Goal: Task Accomplishment & Management: Use online tool/utility

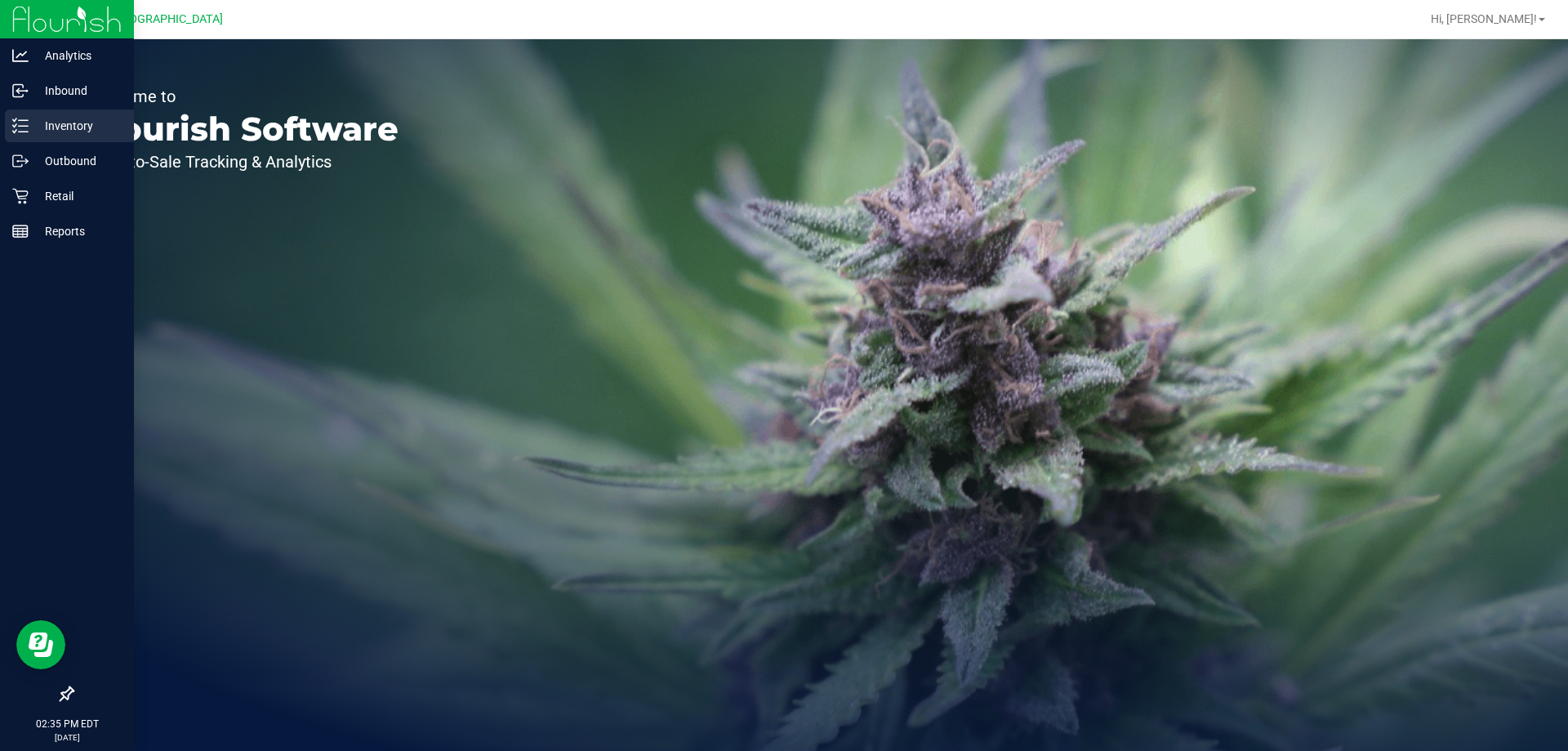
click at [84, 129] on p "Inventory" at bounding box center [77, 126] width 98 height 19
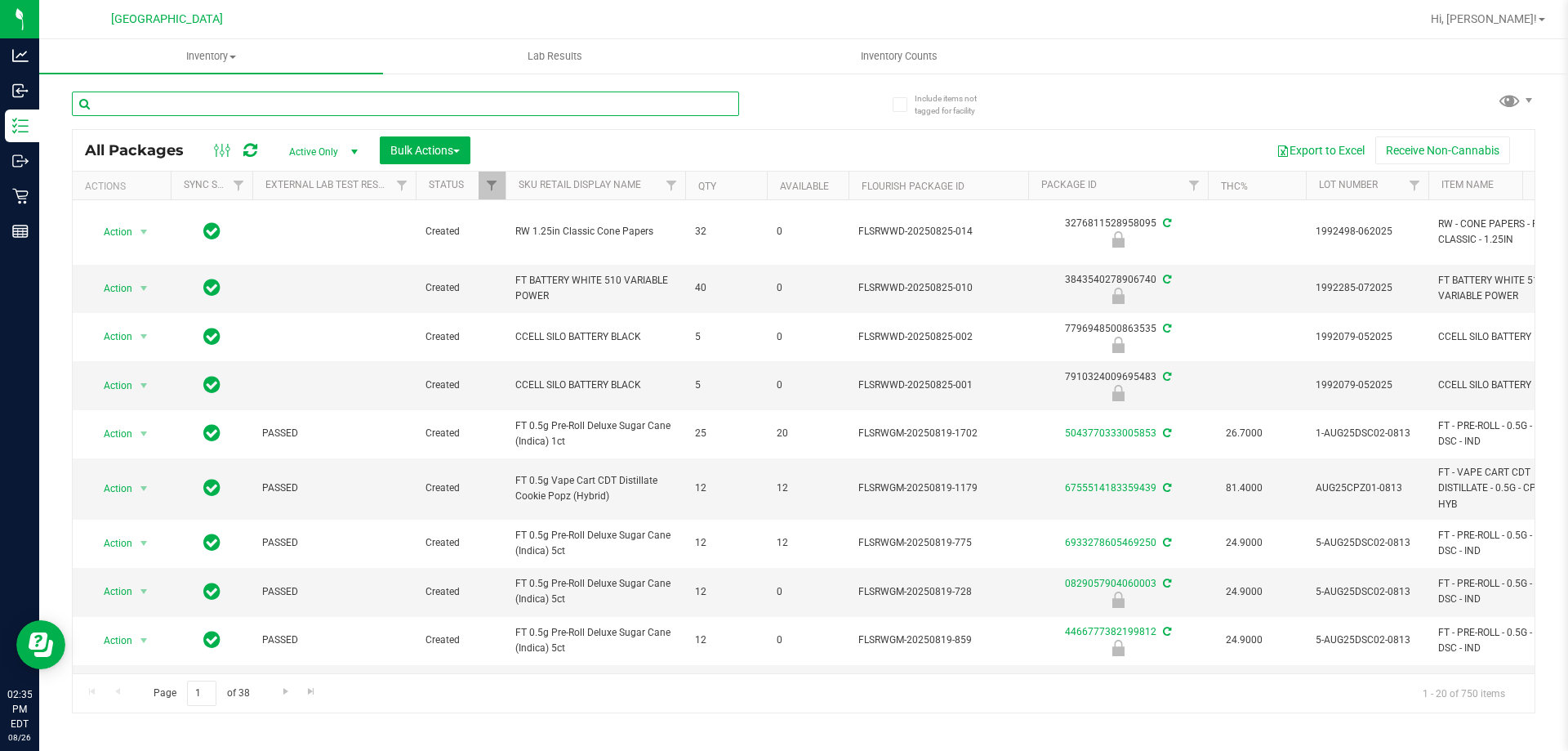
click at [215, 100] on input "text" at bounding box center [405, 104] width 667 height 25
type input "relief"
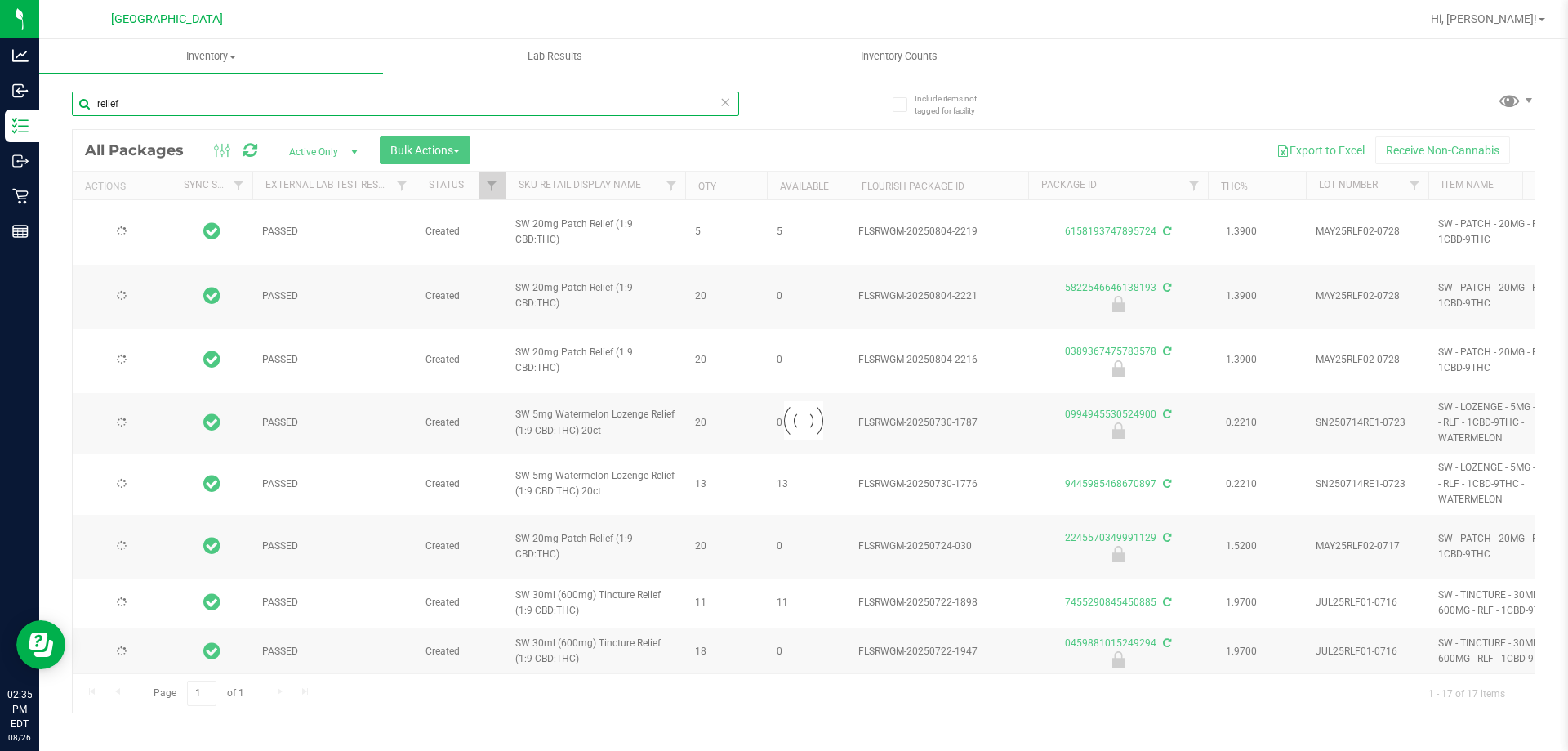
type input "[DATE]"
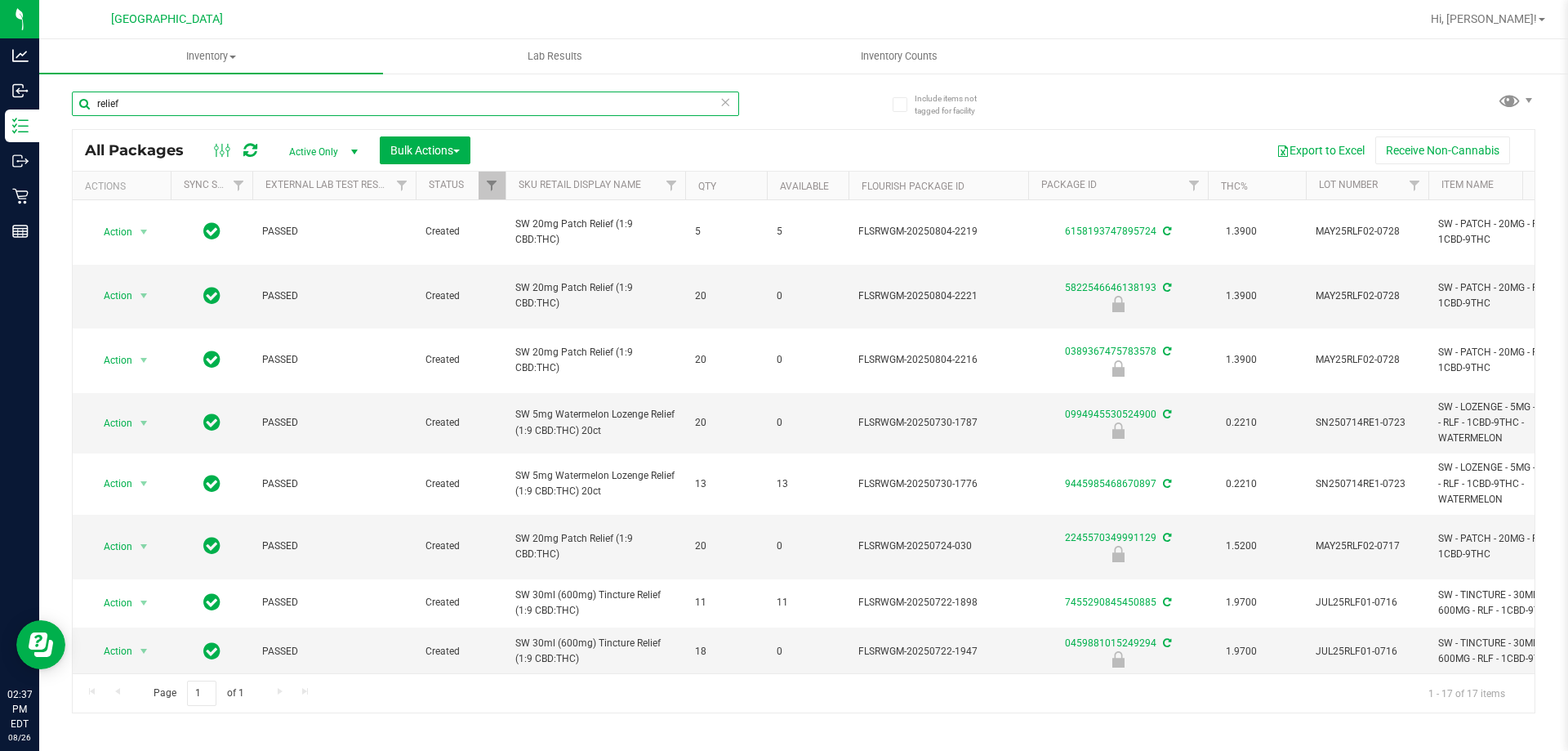
click at [188, 106] on input "relief" at bounding box center [405, 104] width 667 height 25
type input "r"
type input "5822546646138193"
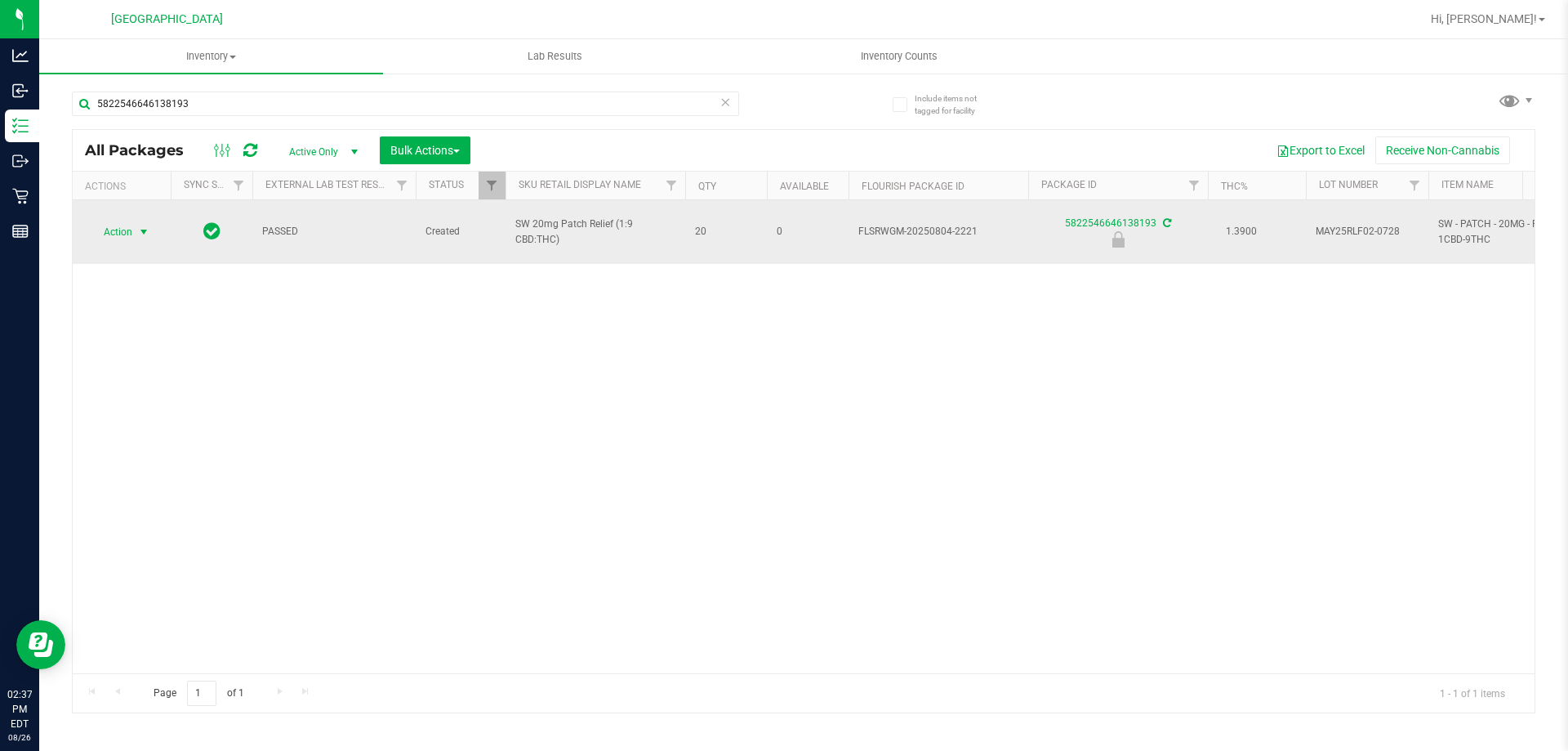
click at [142, 227] on span "select" at bounding box center [143, 231] width 13 height 13
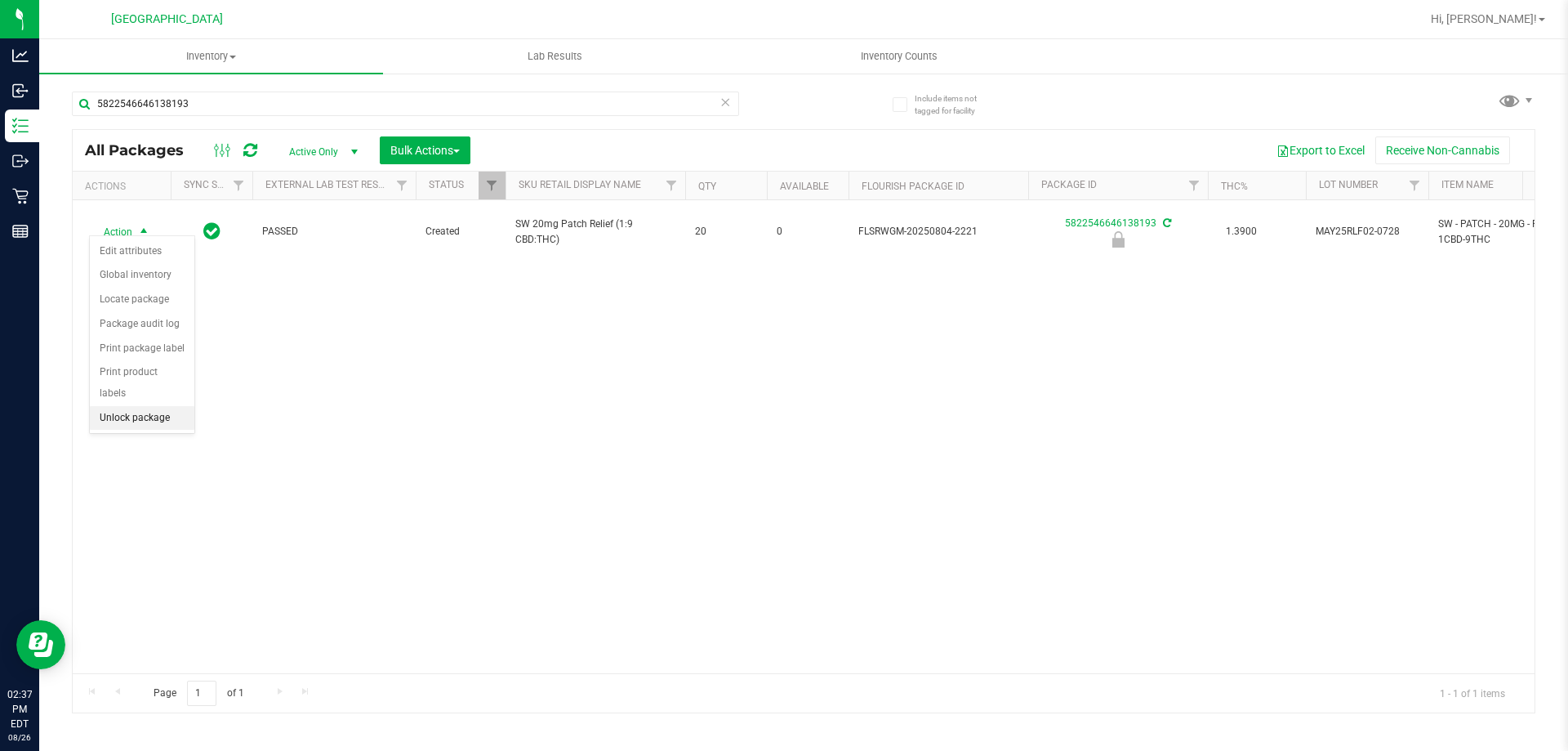
click at [158, 406] on li "Unlock package" at bounding box center [142, 419] width 105 height 25
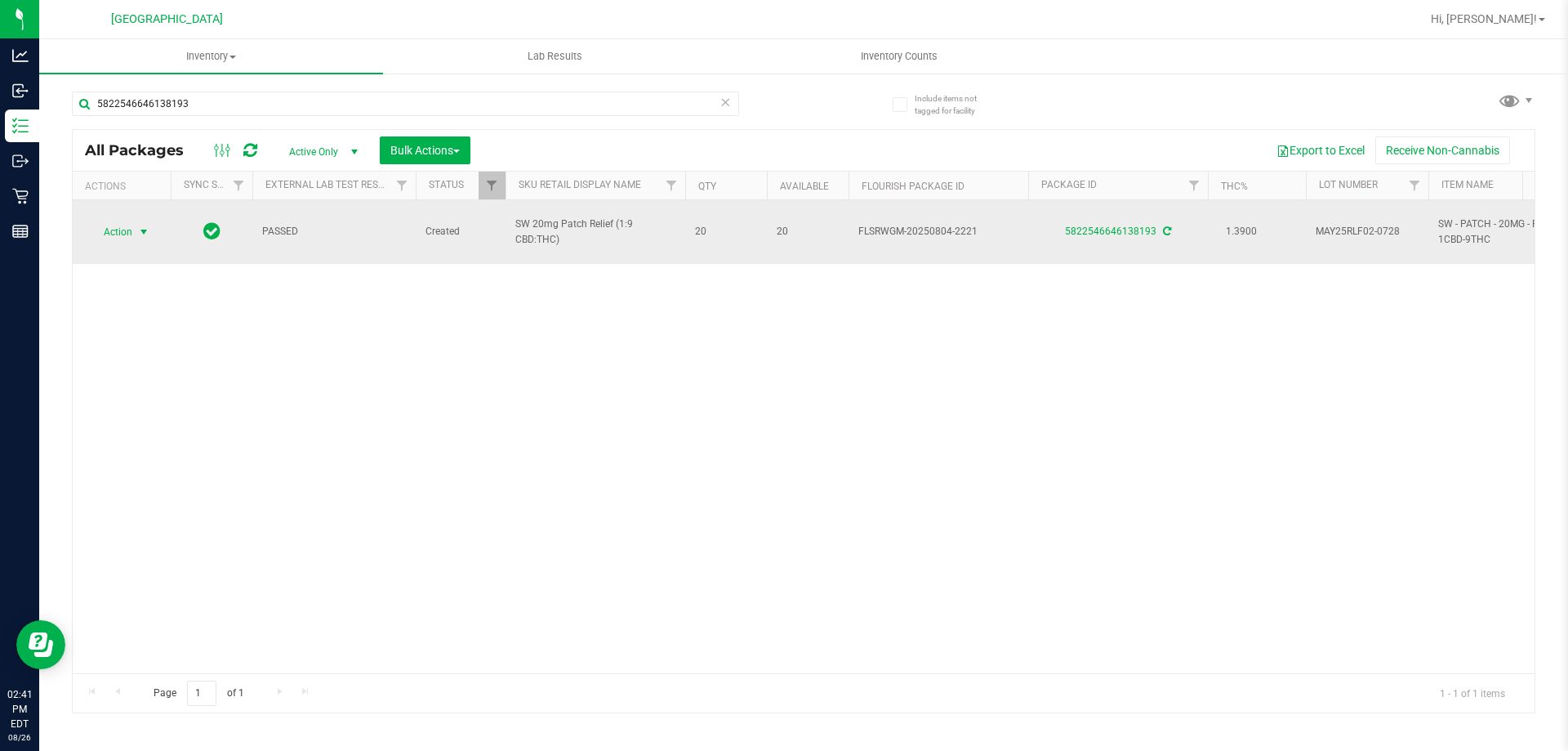
click at [137, 225] on span "select" at bounding box center [143, 231] width 13 height 13
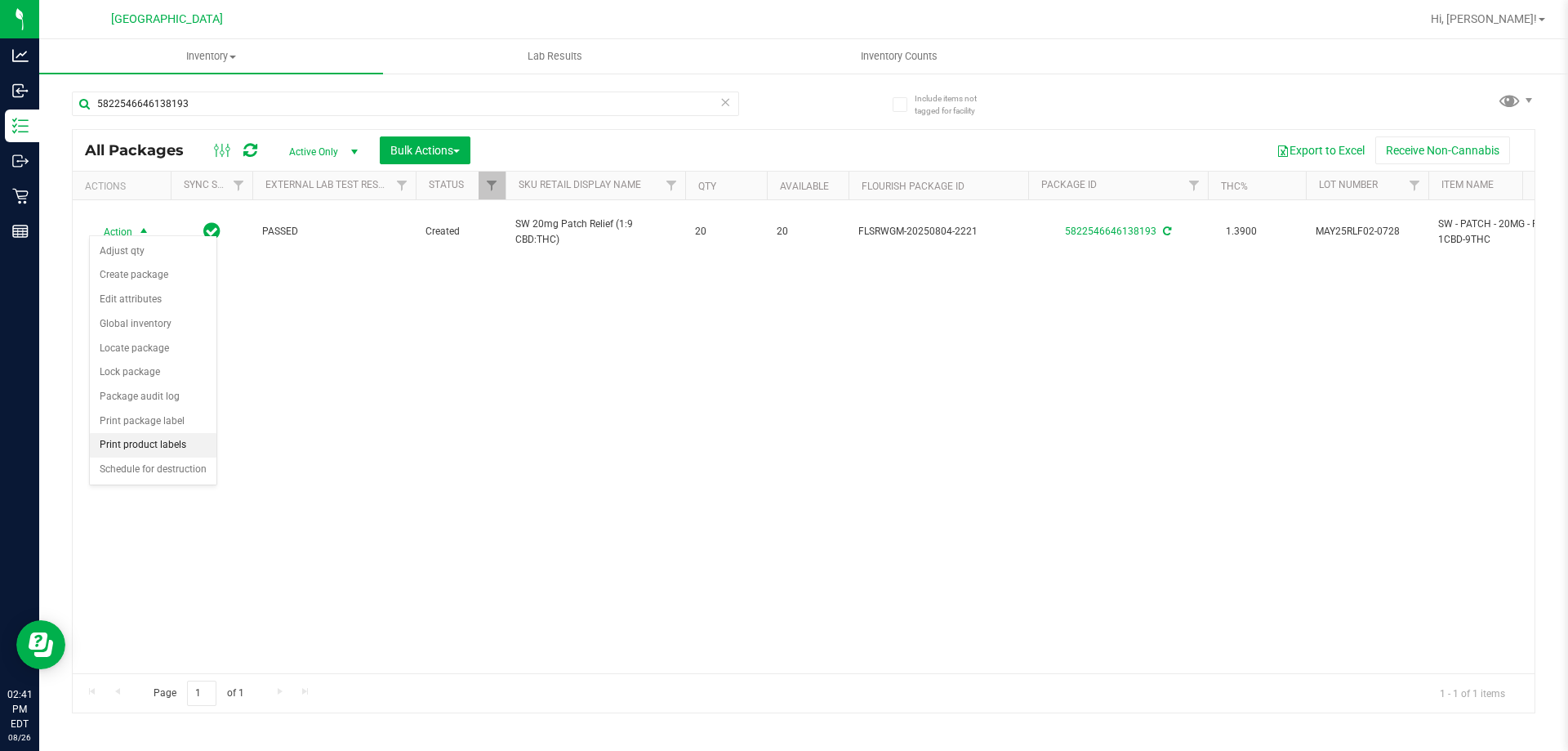
drag, startPoint x: 138, startPoint y: 441, endPoint x: 166, endPoint y: 438, distance: 28.2
click at [138, 445] on li "Print product labels" at bounding box center [153, 445] width 127 height 25
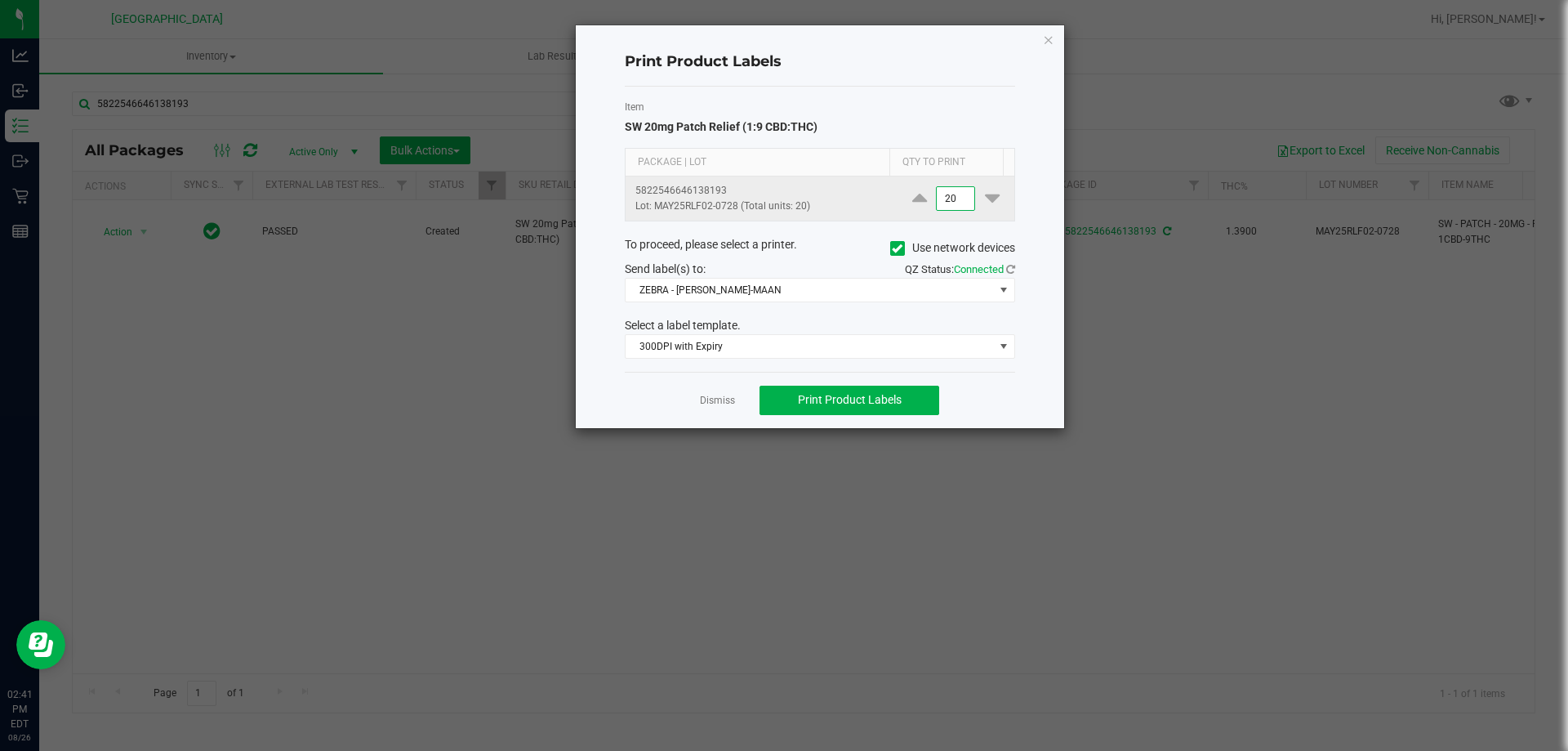
click at [958, 199] on input "20" at bounding box center [955, 199] width 38 height 23
type input "1"
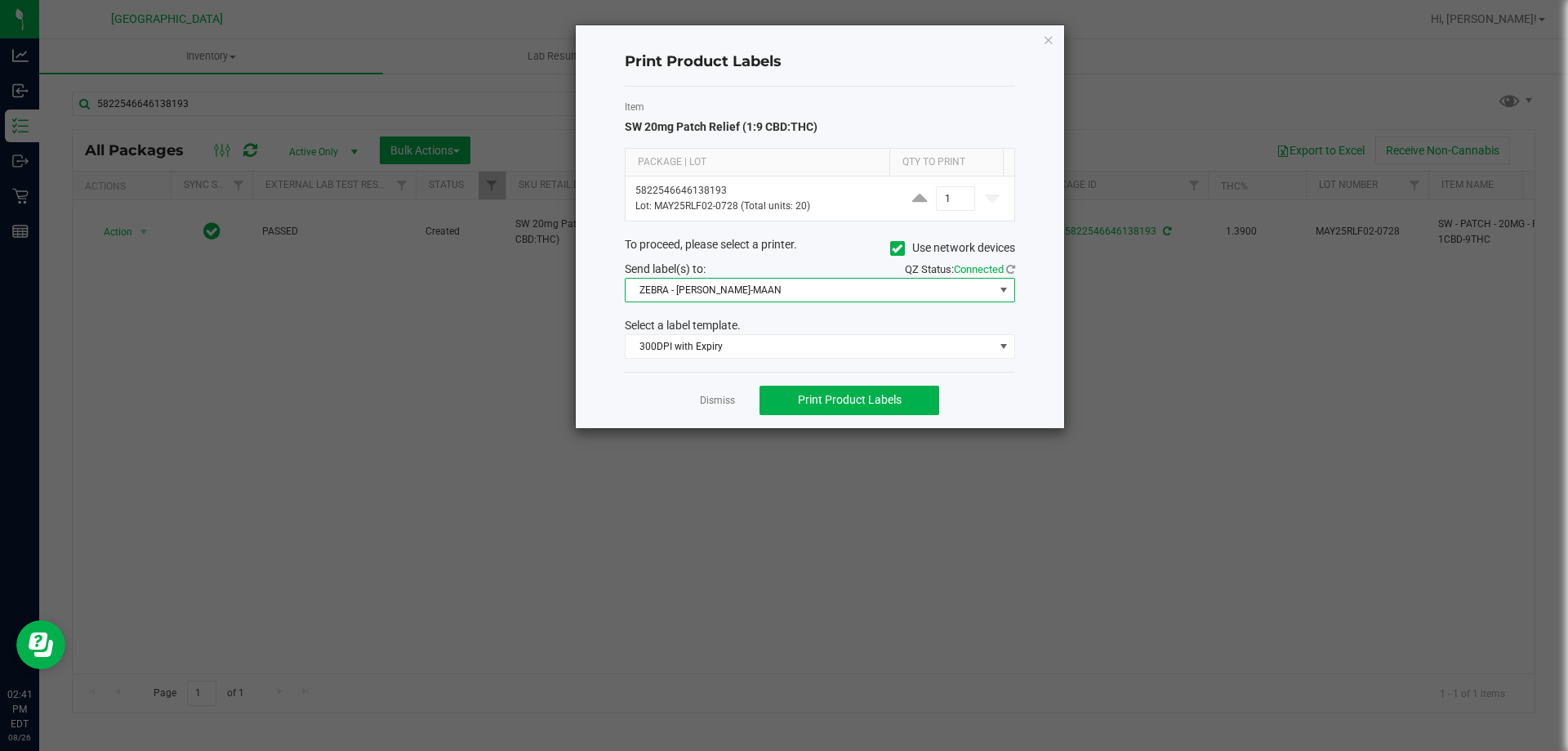
click at [999, 295] on span at bounding box center [1003, 289] width 13 height 13
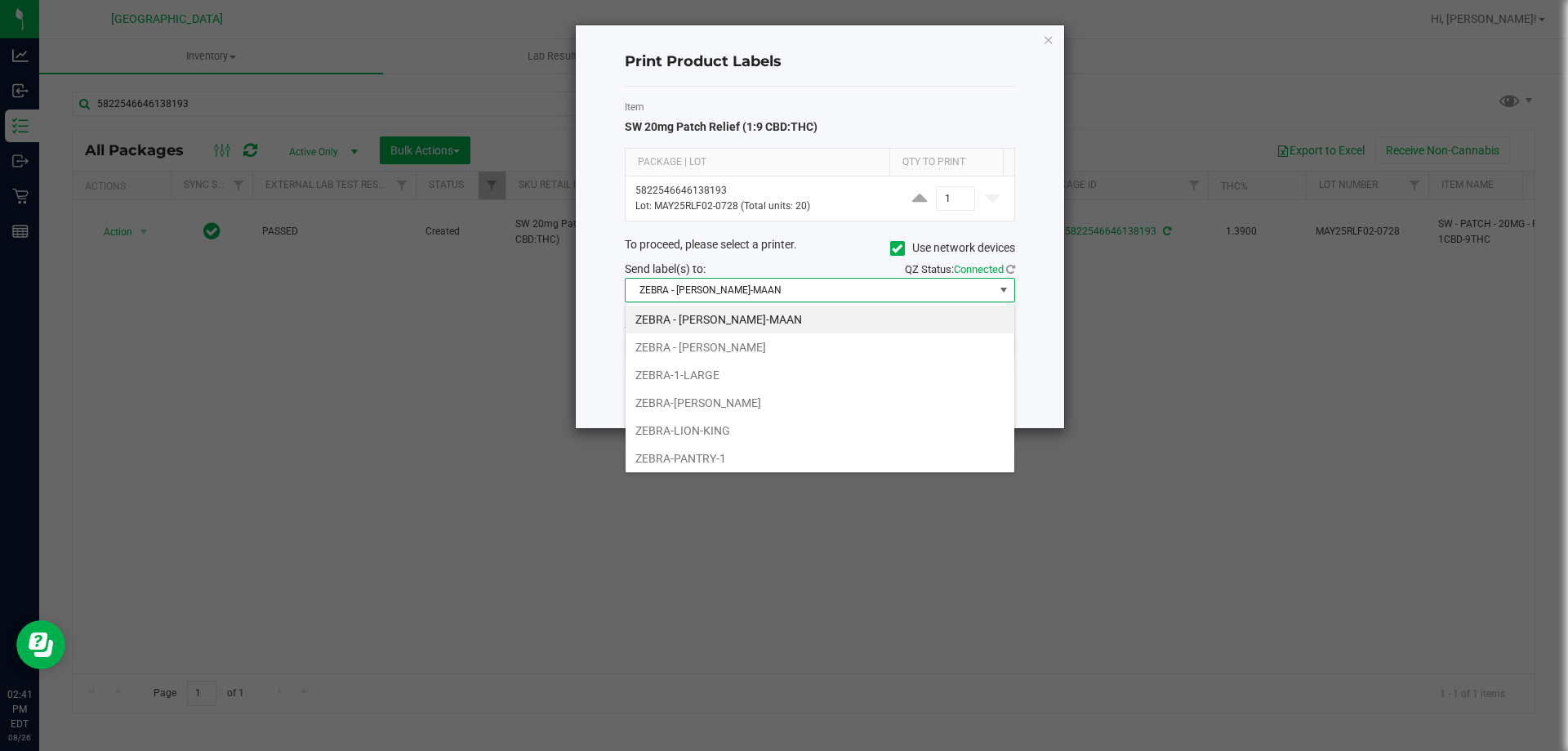
scroll to position [31, 0]
click at [721, 463] on li "ZEBRA-PRODUCT" at bounding box center [820, 456] width 389 height 28
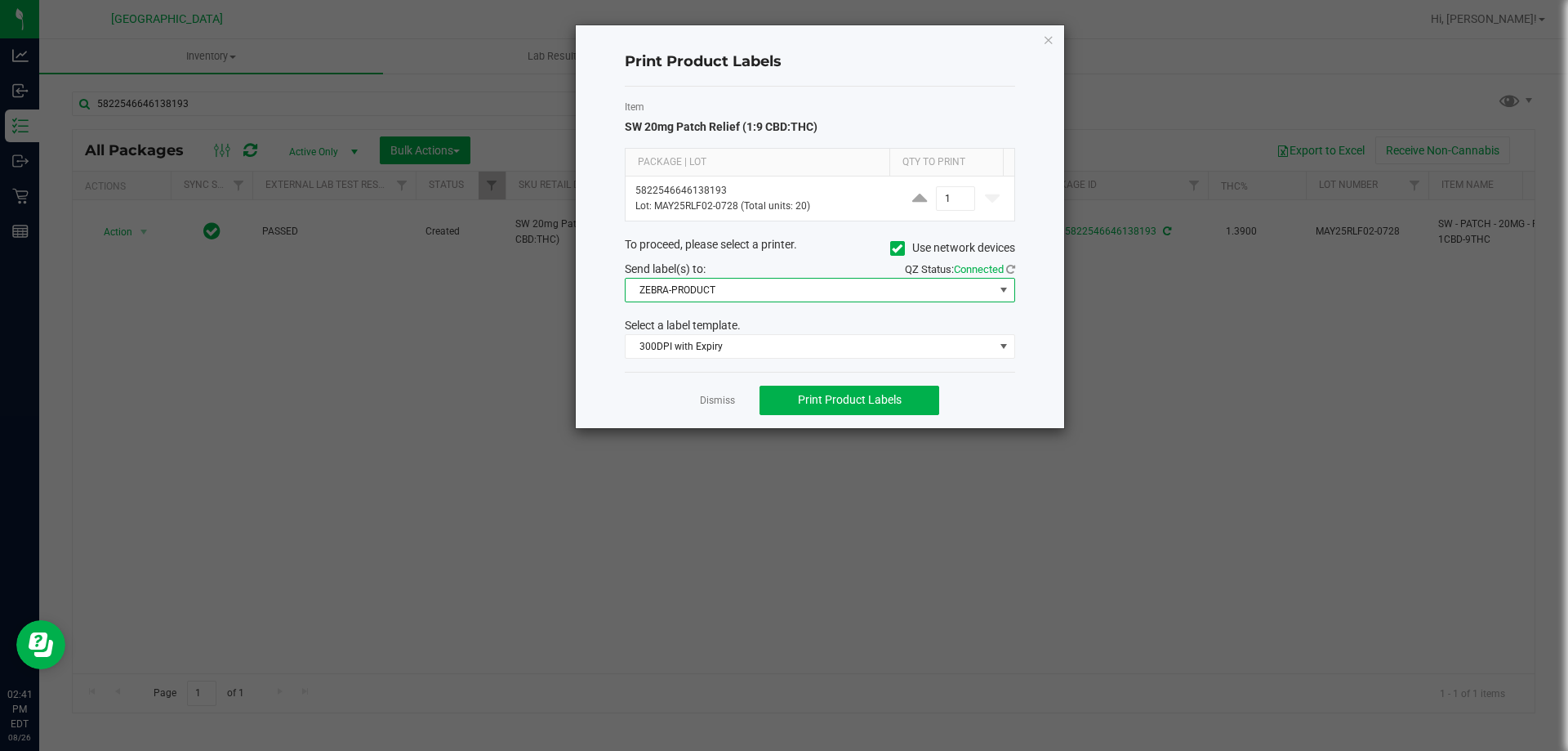
click at [905, 360] on div "Item SW 20mg Patch Relief (1:9 CBD:THC) Package | Lot Qty to Print 582254664613…" at bounding box center [820, 229] width 390 height 285
click at [1003, 345] on span at bounding box center [1003, 346] width 13 height 13
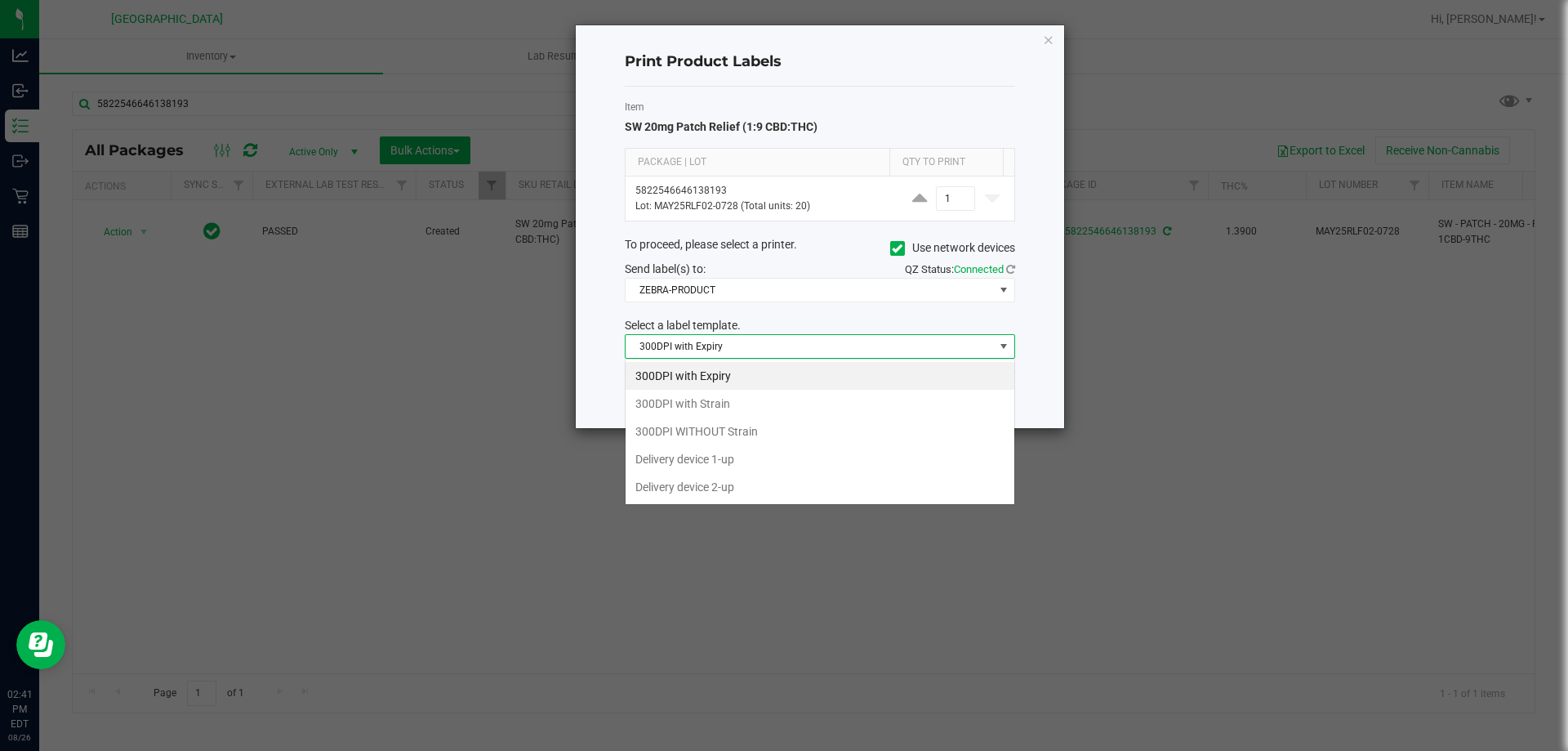
scroll to position [25, 390]
click at [726, 401] on li "300DPI with Strain" at bounding box center [820, 404] width 389 height 28
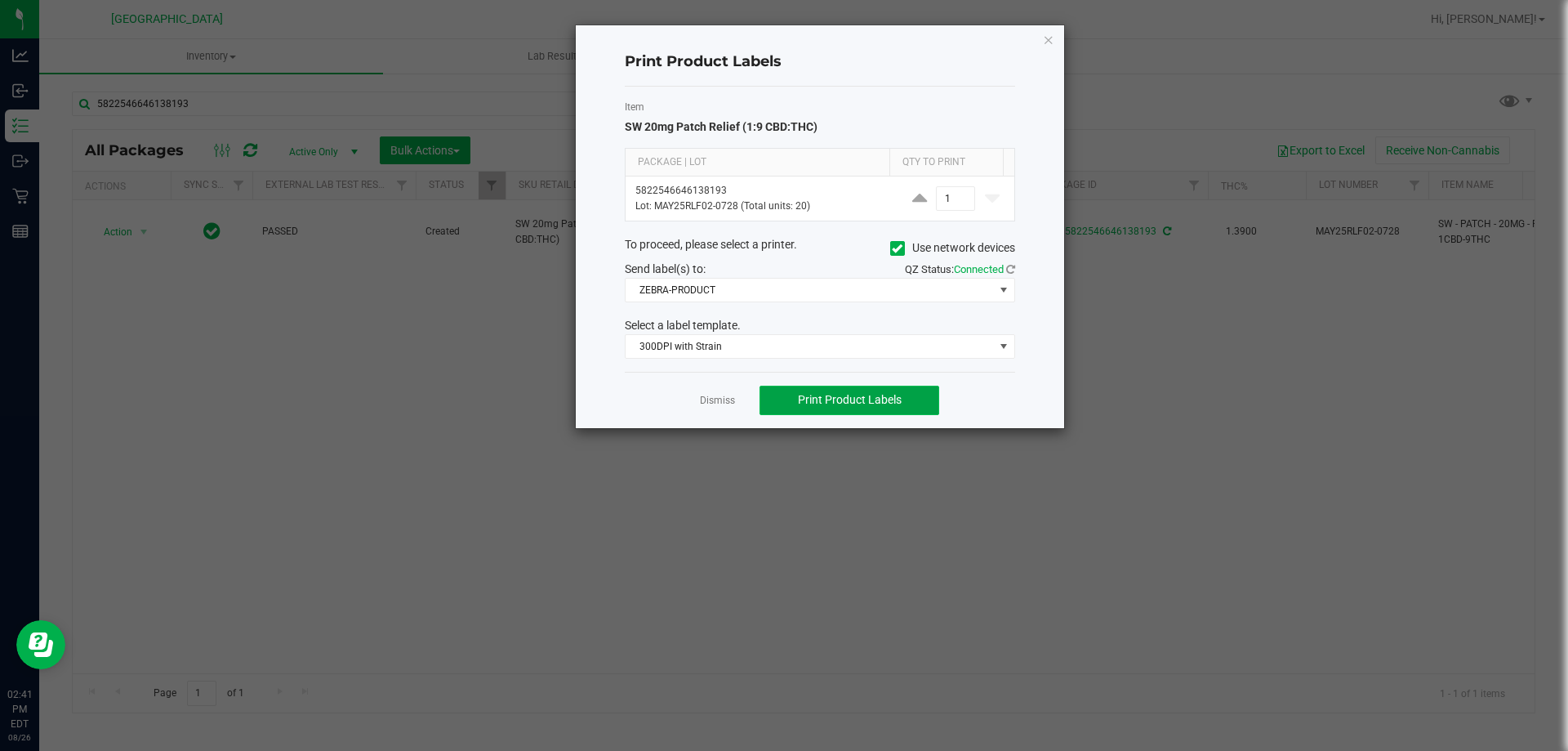
click at [870, 403] on span "Print Product Labels" at bounding box center [850, 399] width 104 height 13
click at [1046, 41] on icon "button" at bounding box center [1048, 39] width 11 height 19
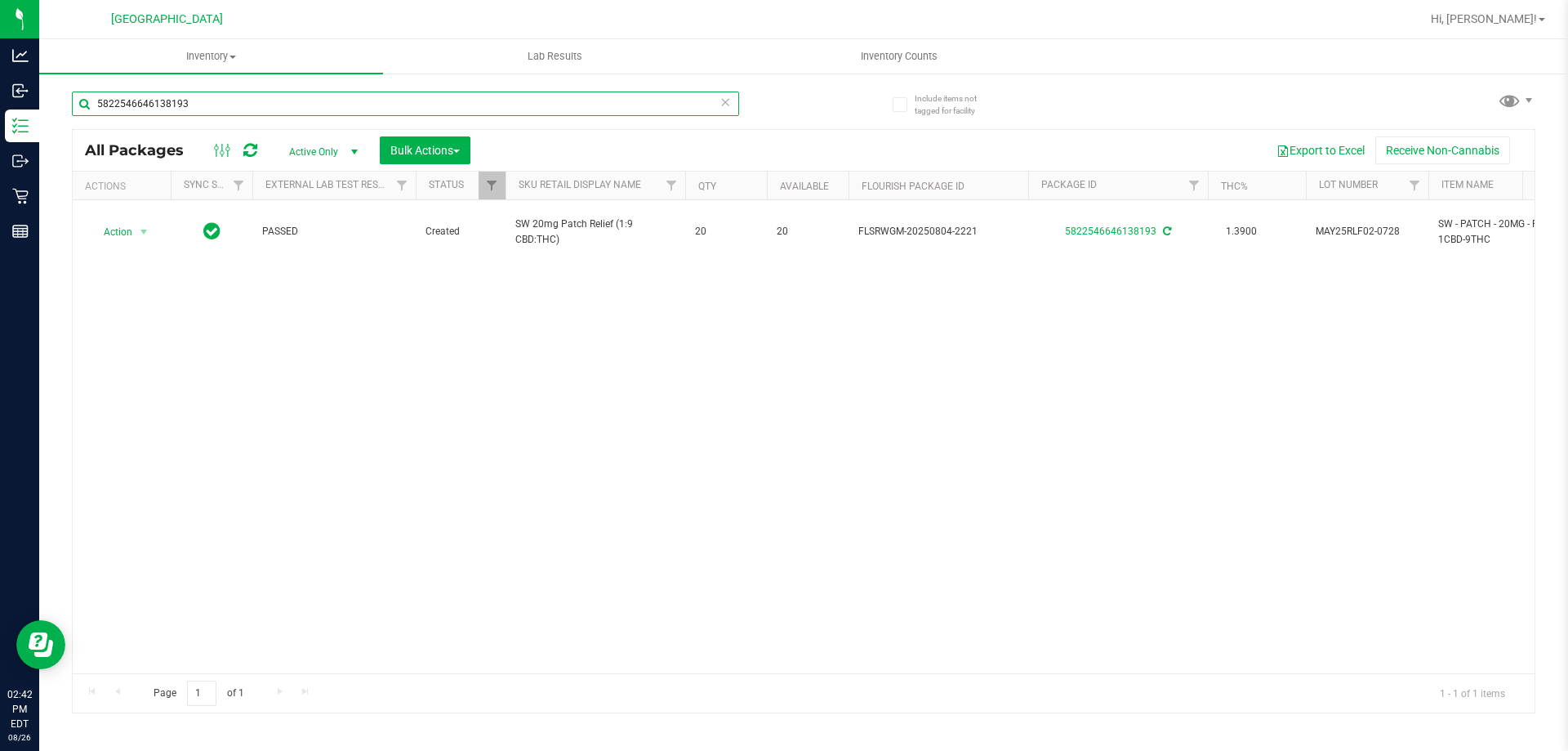
click at [211, 107] on input "5822546646138193" at bounding box center [405, 104] width 667 height 25
type input "5"
type input "9937670438292178"
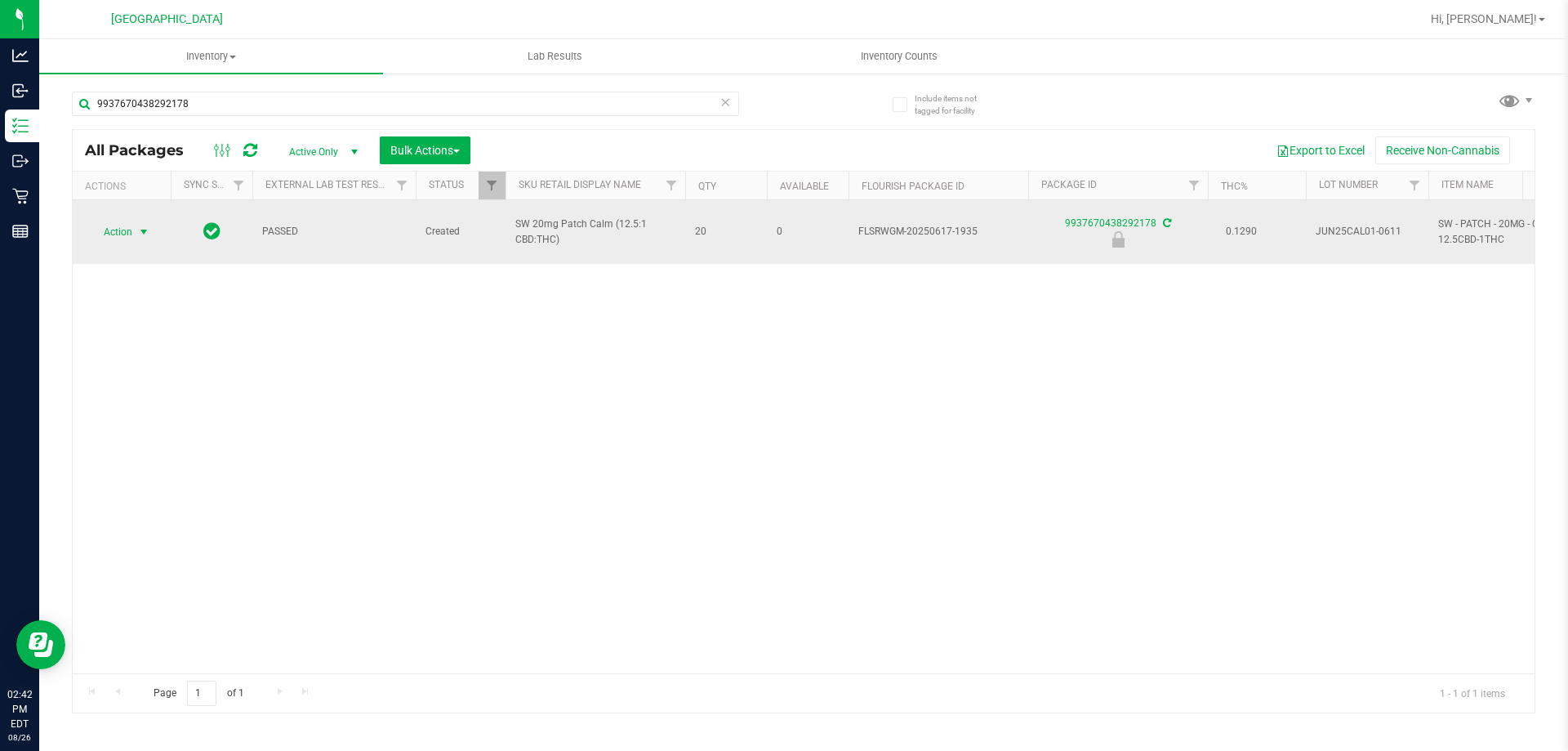
click at [146, 225] on span "select" at bounding box center [143, 231] width 13 height 13
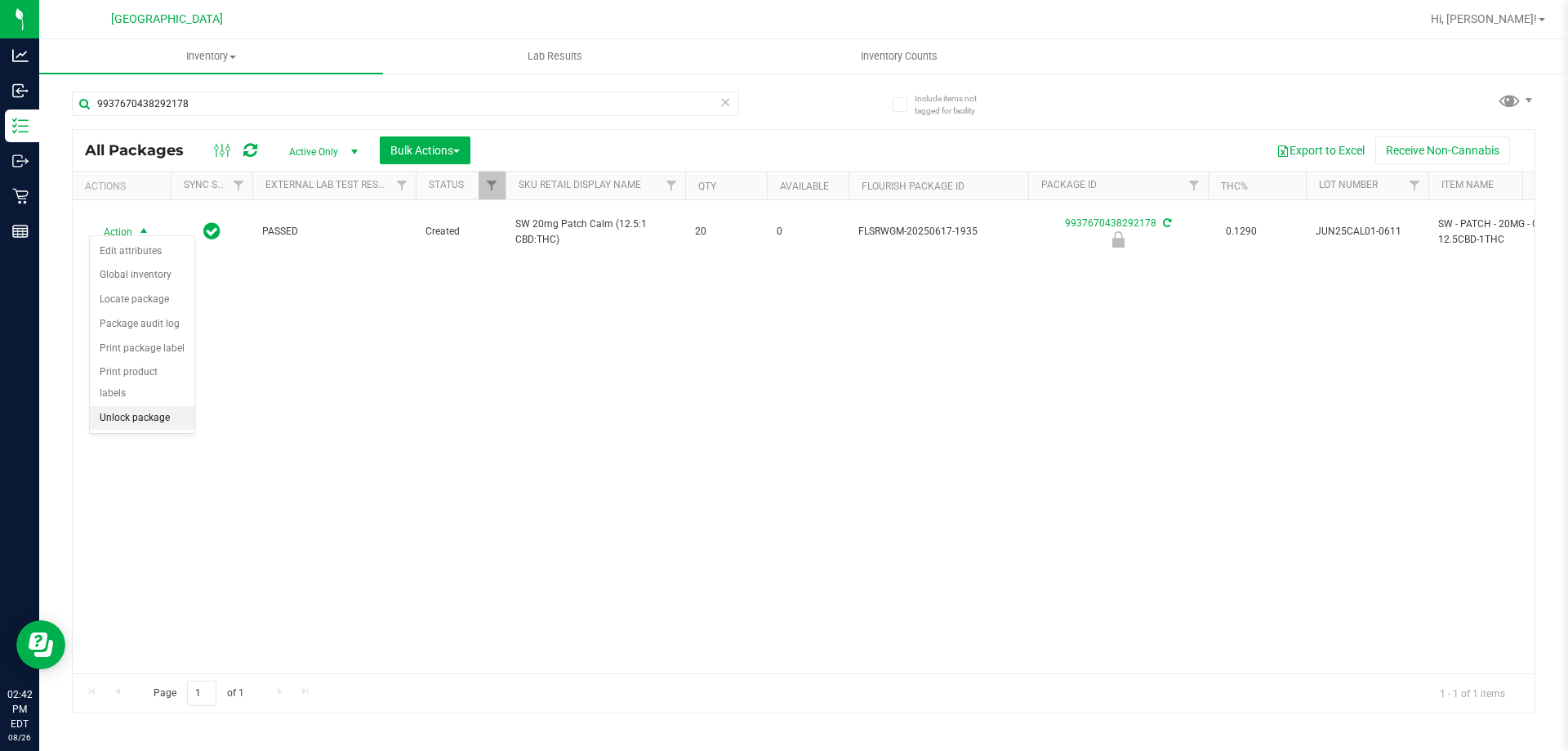
drag, startPoint x: 134, startPoint y: 397, endPoint x: 476, endPoint y: 537, distance: 369.5
click at [137, 406] on li "Unlock package" at bounding box center [142, 419] width 105 height 25
